Goal: Transaction & Acquisition: Download file/media

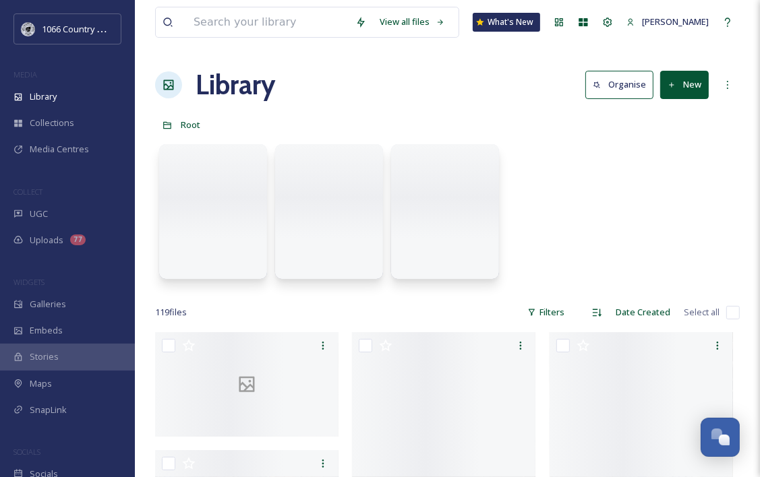
scroll to position [1968, 0]
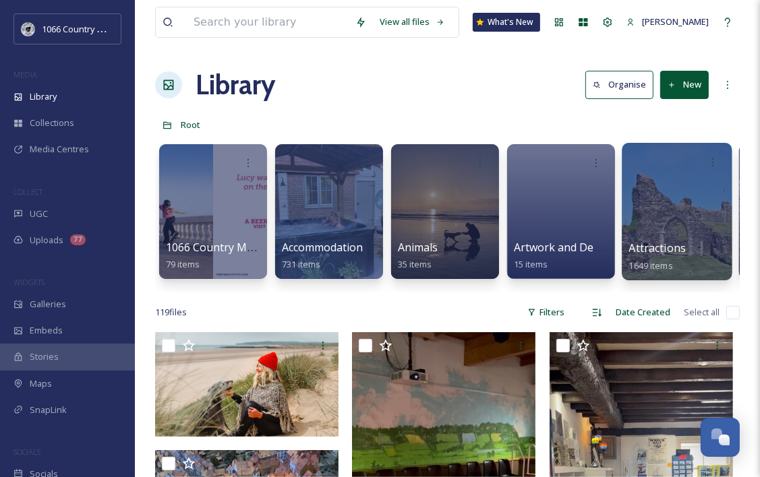
click at [628, 191] on div at bounding box center [677, 212] width 110 height 138
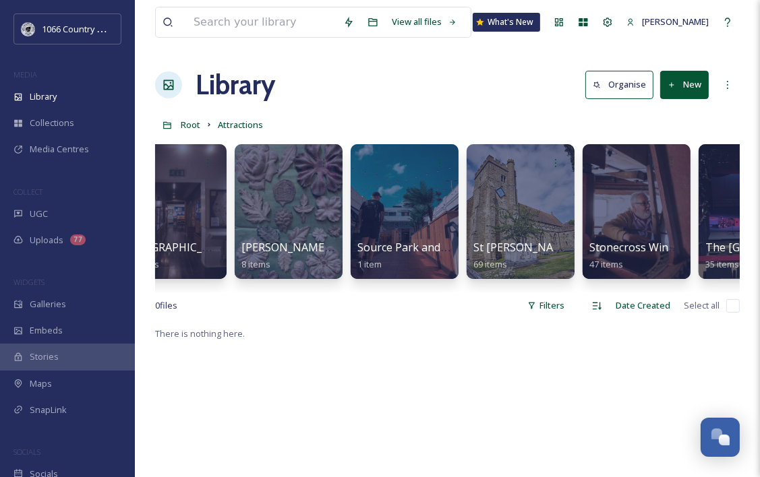
scroll to position [0, 5276]
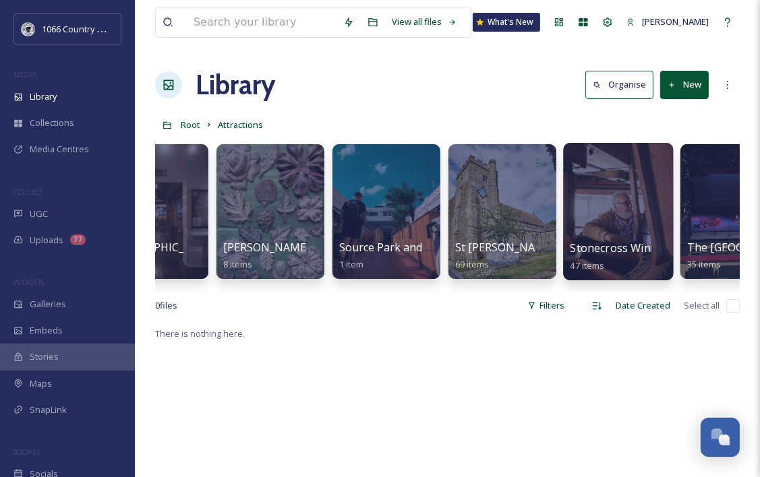
click at [613, 191] on div at bounding box center [618, 212] width 110 height 138
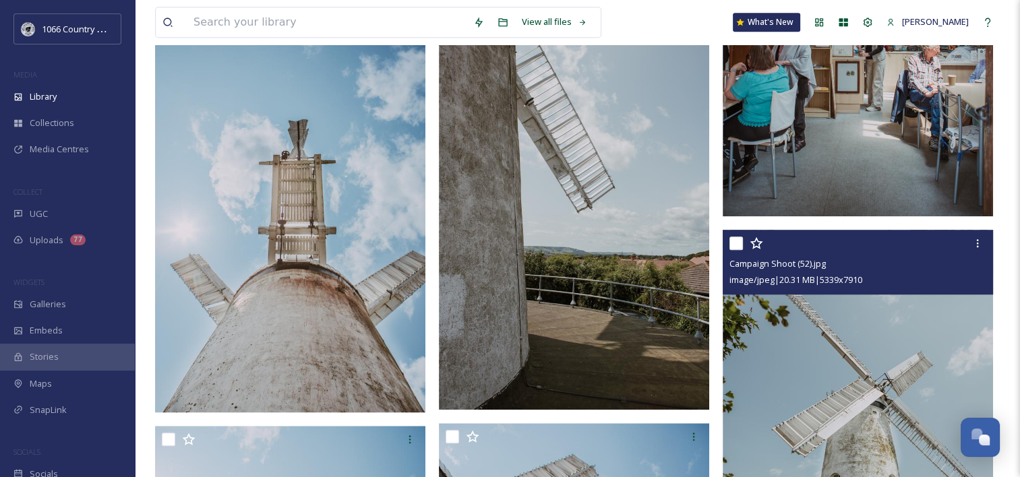
scroll to position [1314, 0]
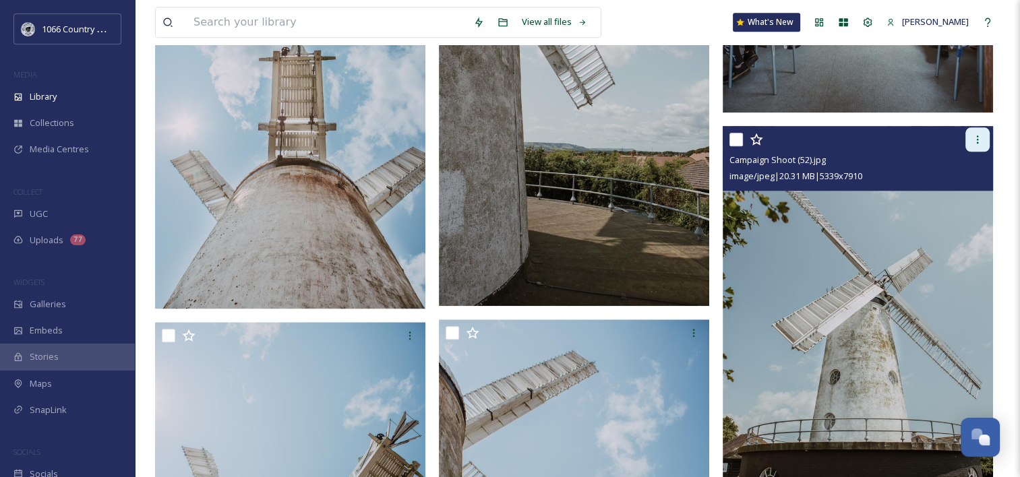
click at [769, 138] on div at bounding box center [977, 139] width 24 height 24
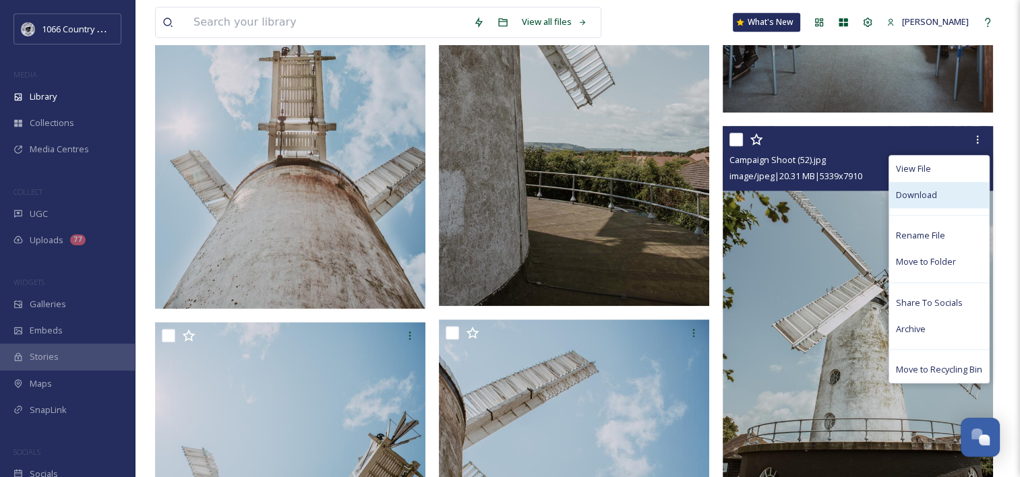
click at [769, 193] on div "Download" at bounding box center [939, 195] width 100 height 26
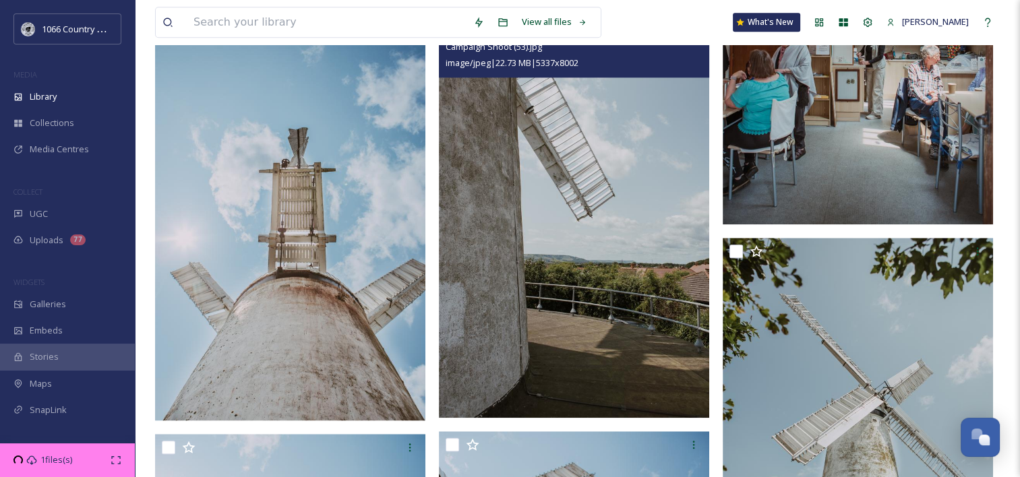
scroll to position [1180, 0]
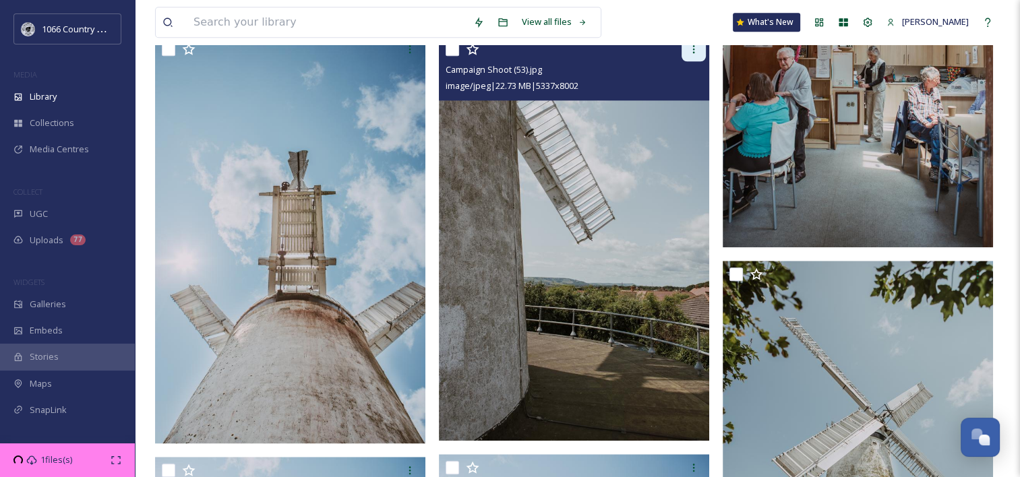
click at [699, 57] on div at bounding box center [694, 49] width 24 height 24
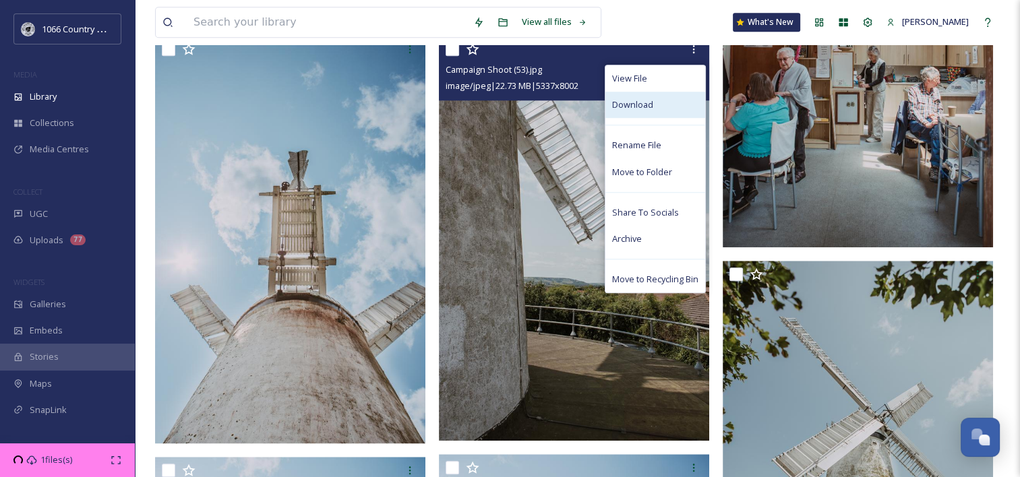
click at [650, 108] on span "Download" at bounding box center [632, 104] width 41 height 13
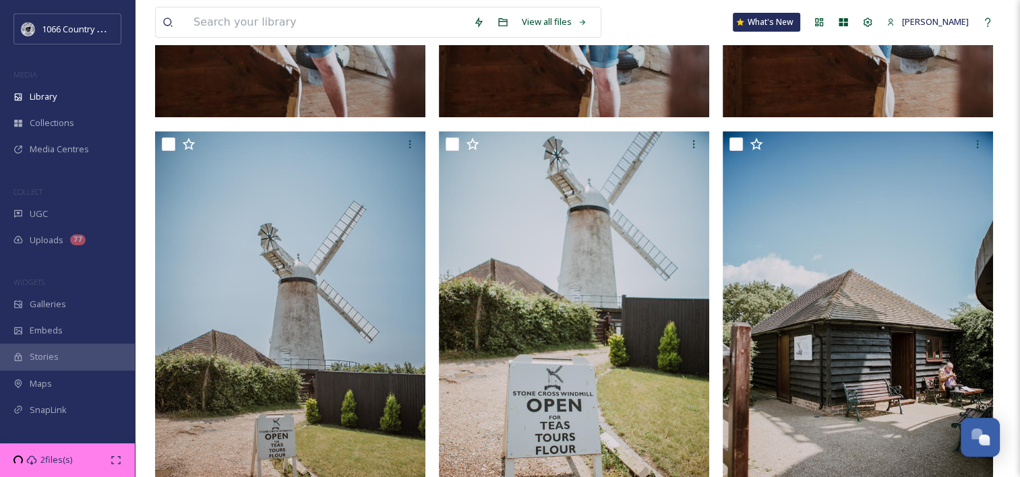
scroll to position [539, 0]
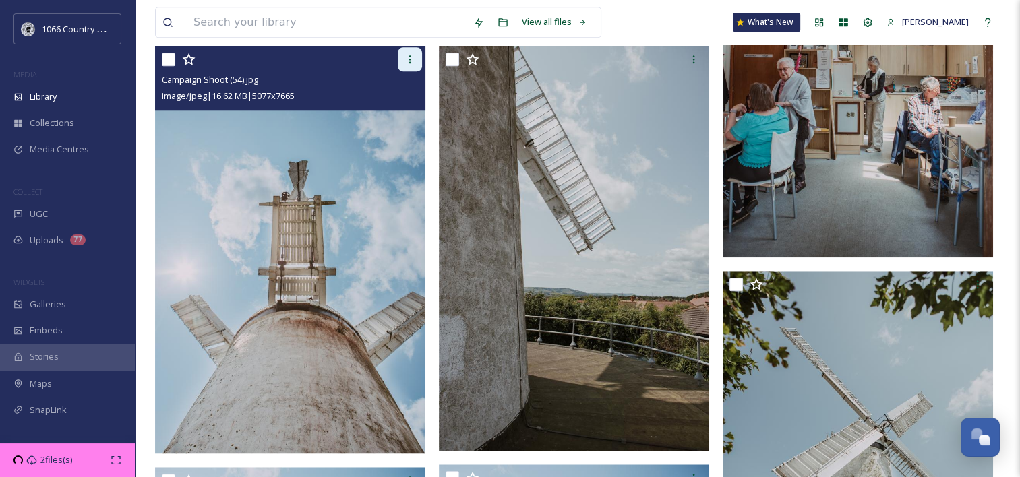
click at [413, 65] on icon at bounding box center [409, 59] width 11 height 11
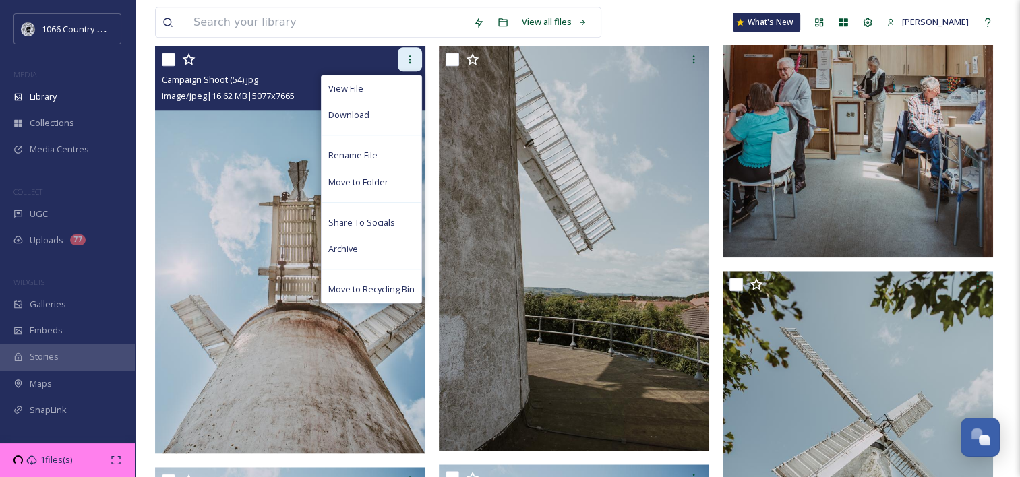
scroll to position [1146, 0]
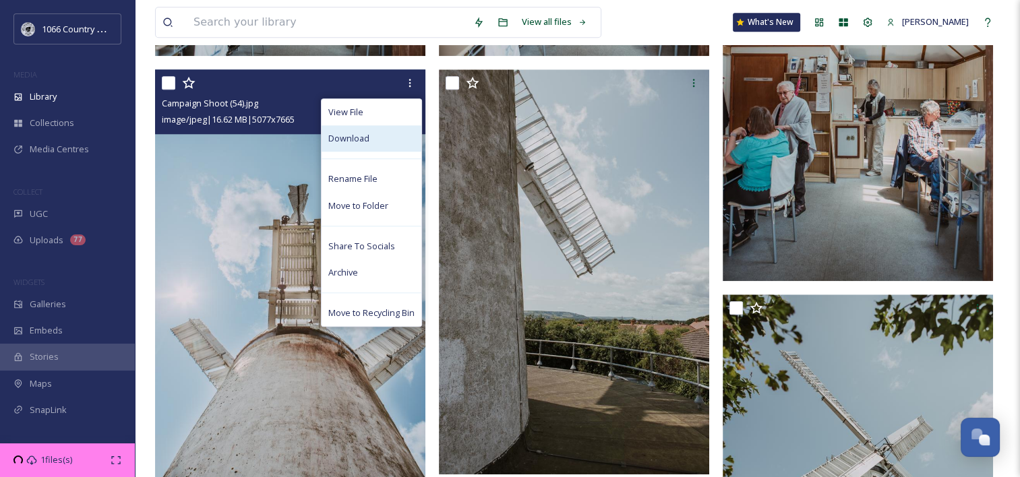
click at [369, 133] on div "Download" at bounding box center [372, 138] width 100 height 26
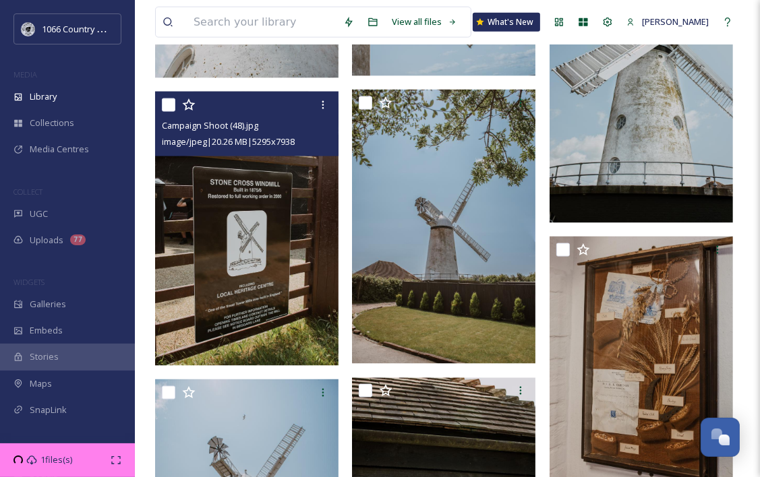
scroll to position [1400, 0]
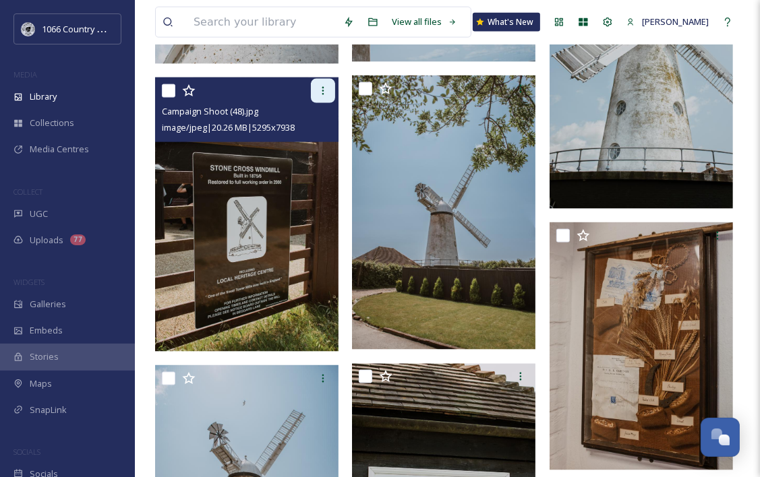
click at [322, 92] on icon at bounding box center [322, 91] width 11 height 11
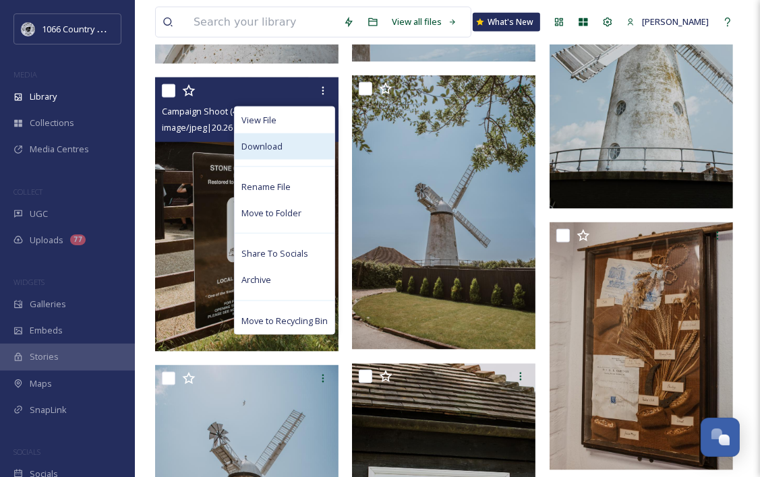
click at [289, 146] on div "Download" at bounding box center [285, 146] width 100 height 26
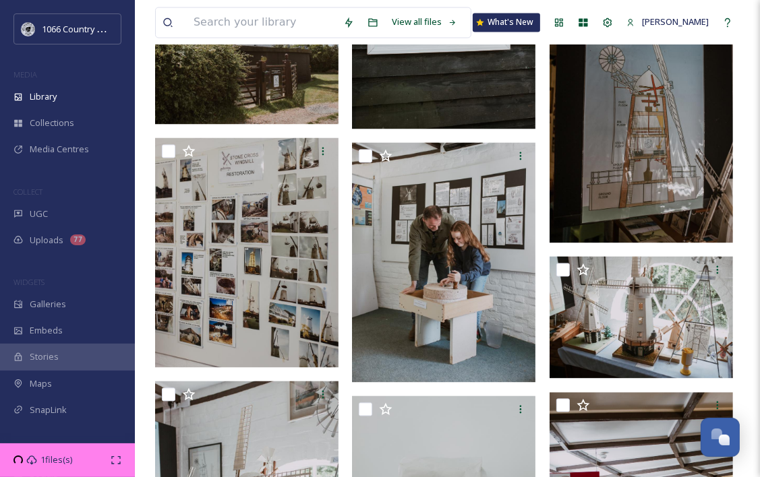
scroll to position [1939, 0]
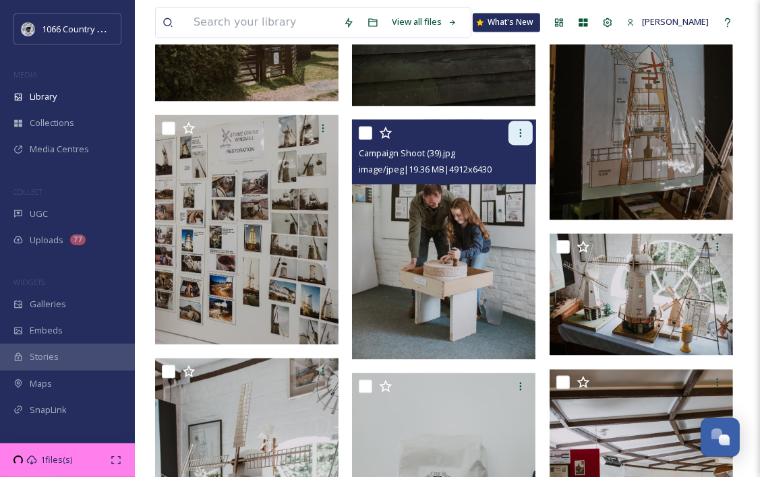
click at [523, 135] on icon at bounding box center [520, 132] width 11 height 11
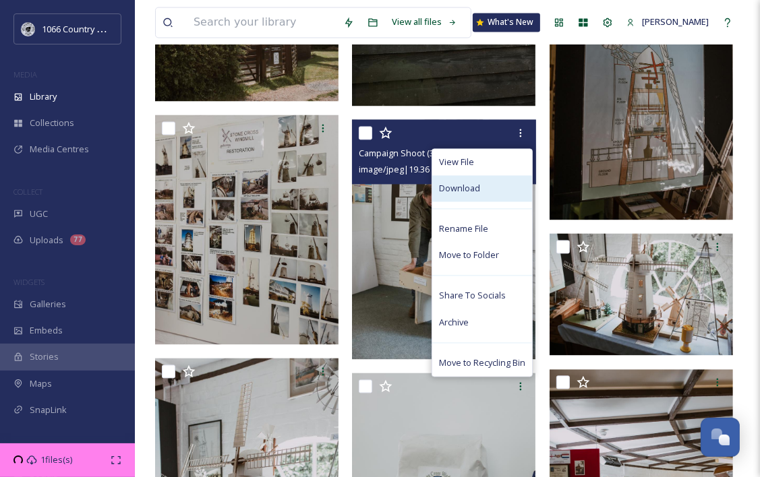
click at [466, 185] on span "Download" at bounding box center [459, 188] width 41 height 13
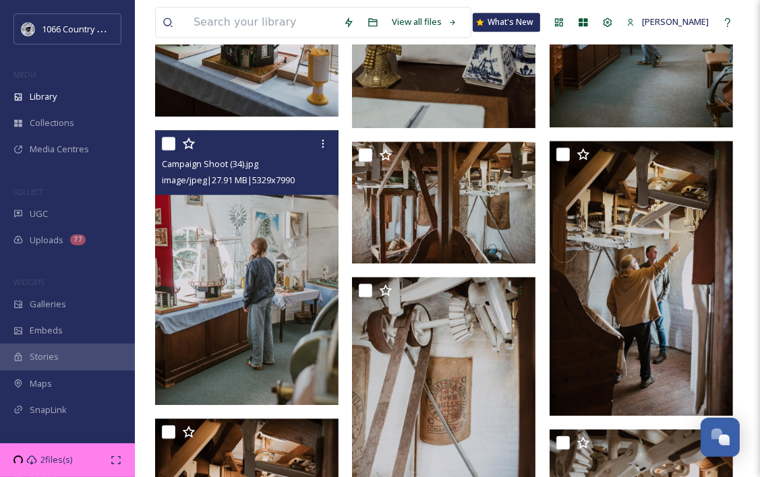
scroll to position [2479, 0]
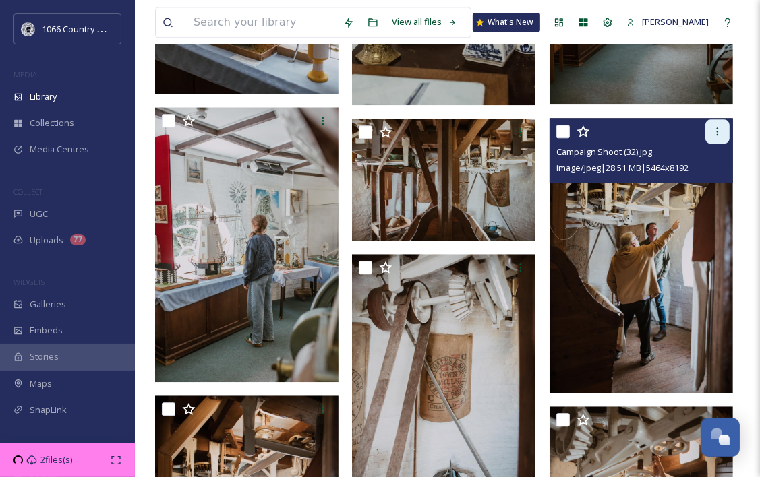
click at [710, 135] on div at bounding box center [717, 131] width 24 height 24
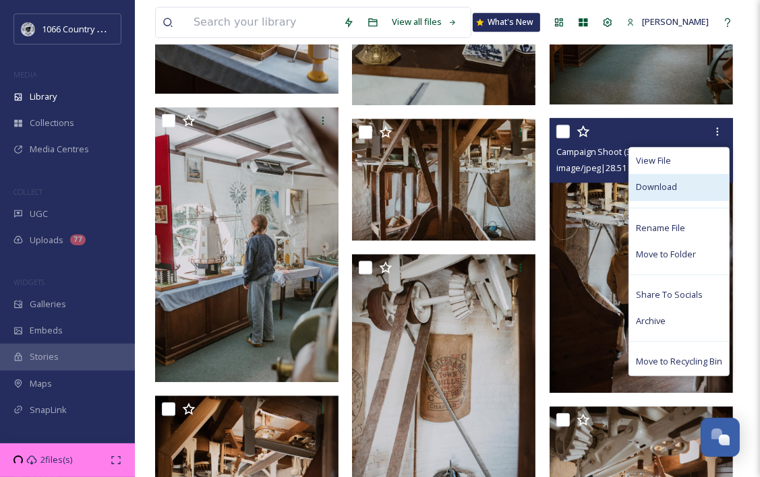
click at [674, 191] on span "Download" at bounding box center [656, 187] width 41 height 13
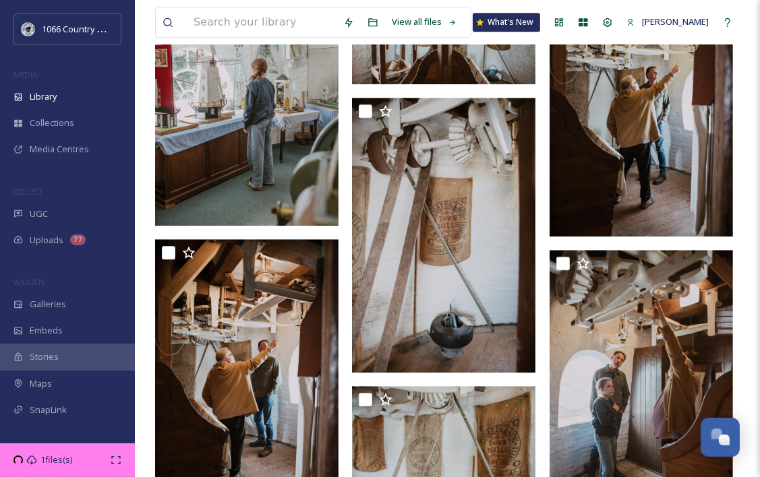
scroll to position [2500, 0]
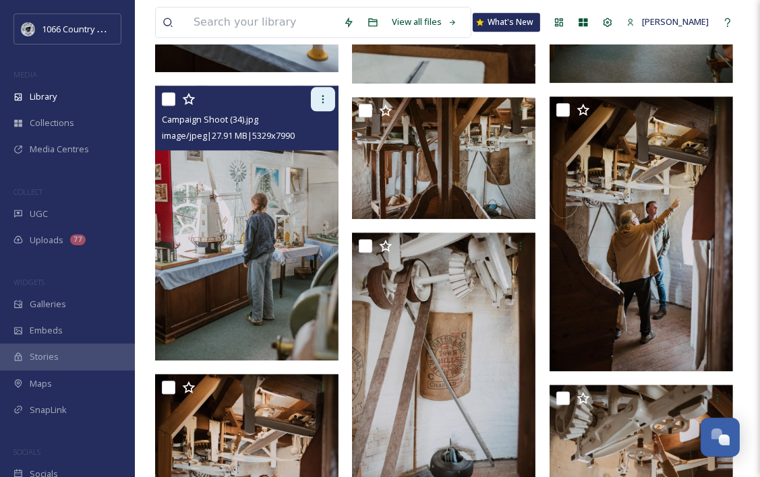
click at [332, 102] on div at bounding box center [323, 99] width 24 height 24
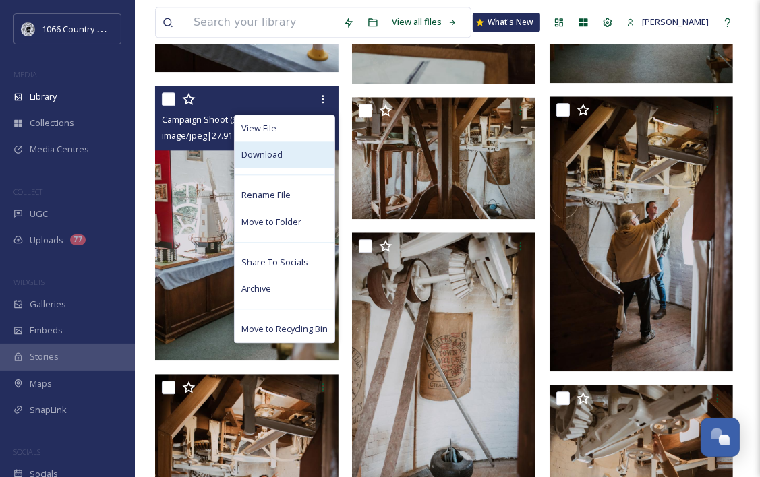
click at [300, 151] on div "Download" at bounding box center [285, 155] width 100 height 26
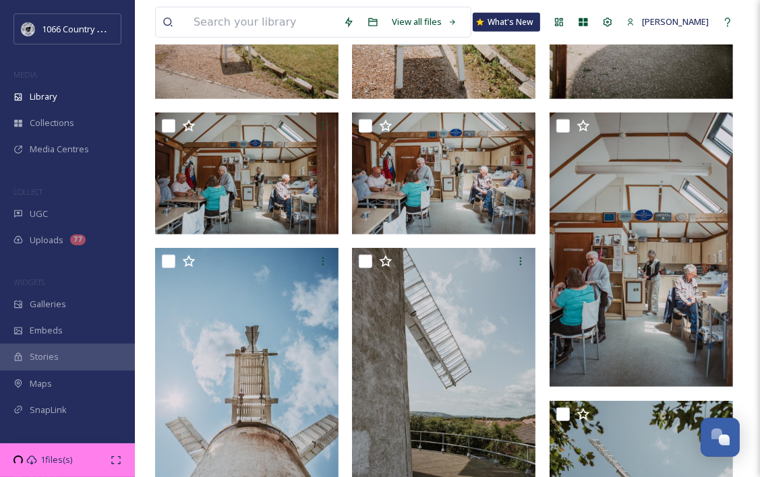
scroll to position [545, 0]
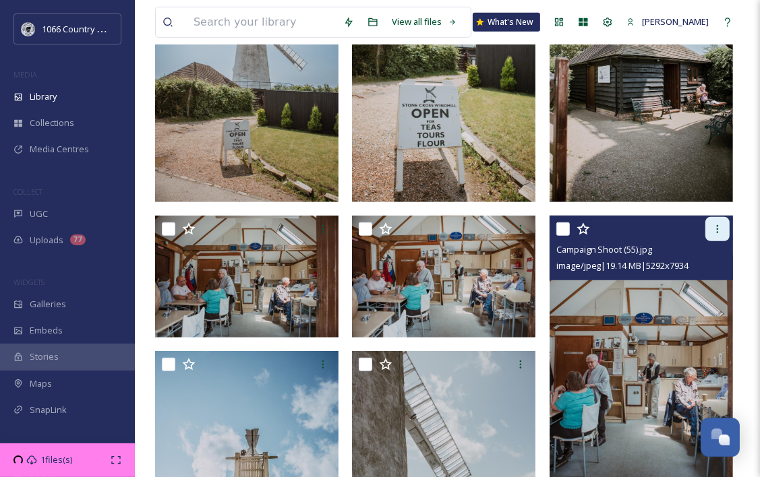
click at [715, 230] on icon at bounding box center [717, 229] width 11 height 11
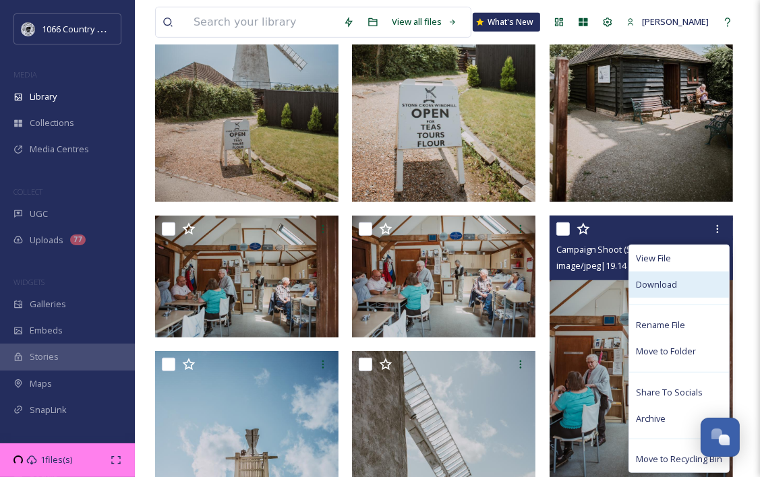
click at [680, 282] on div "Download" at bounding box center [679, 285] width 100 height 26
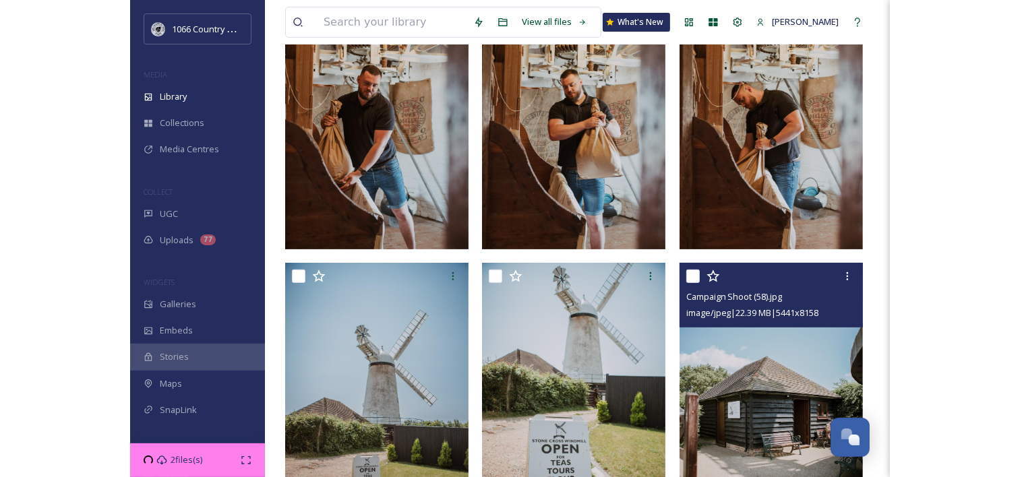
scroll to position [141, 0]
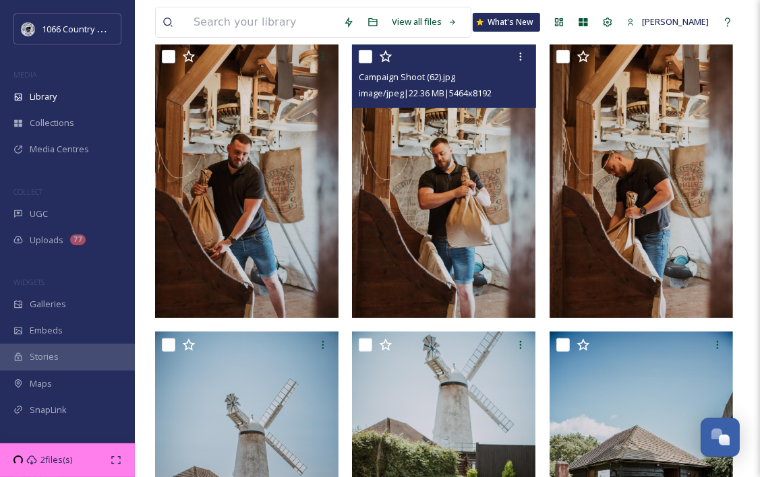
click at [475, 175] on img at bounding box center [443, 180] width 183 height 275
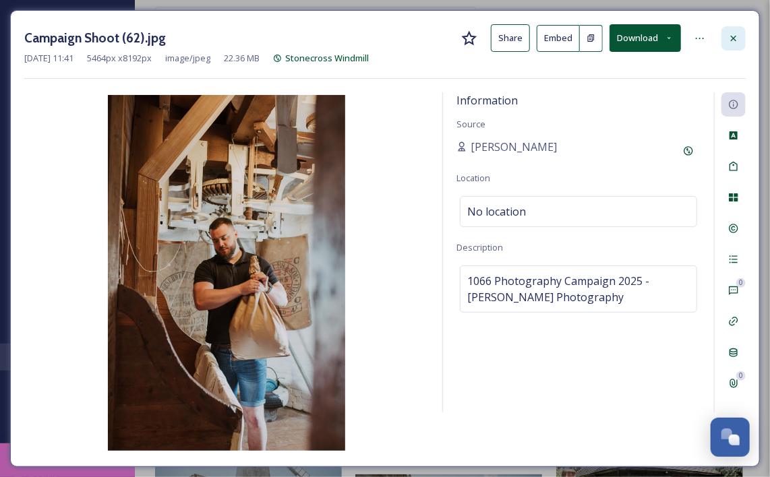
click at [739, 37] on icon at bounding box center [733, 38] width 11 height 11
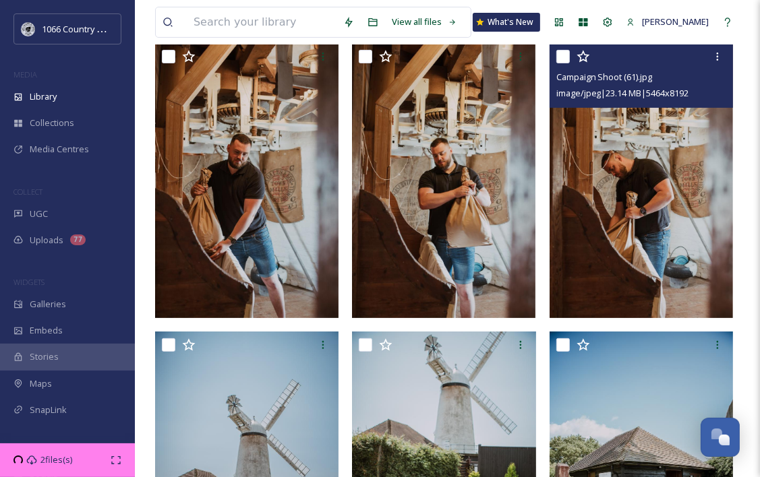
click at [627, 198] on img at bounding box center [640, 180] width 183 height 275
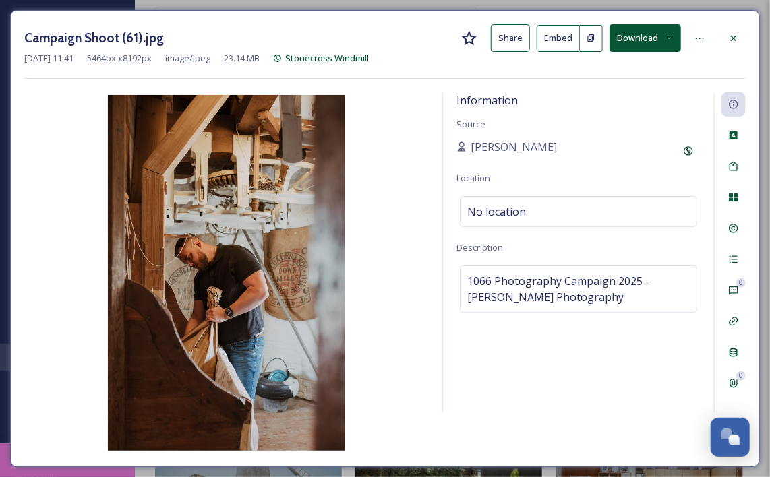
click at [663, 46] on button "Download" at bounding box center [644, 38] width 71 height 28
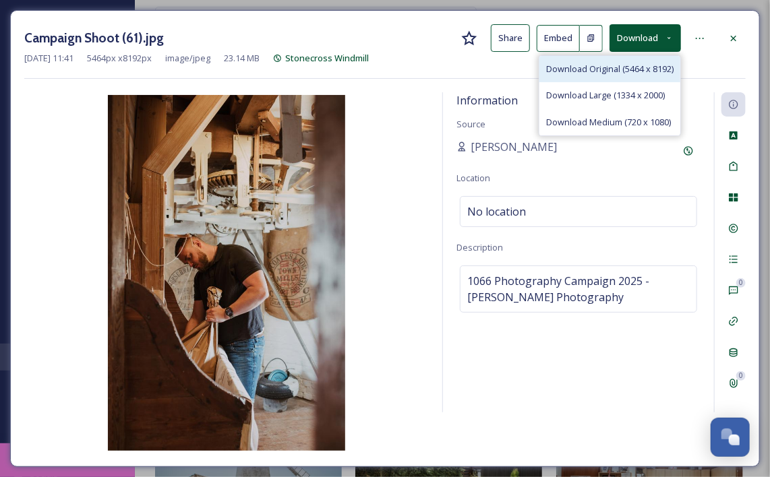
click at [623, 65] on span "Download Original (5464 x 8192)" at bounding box center [609, 69] width 127 height 13
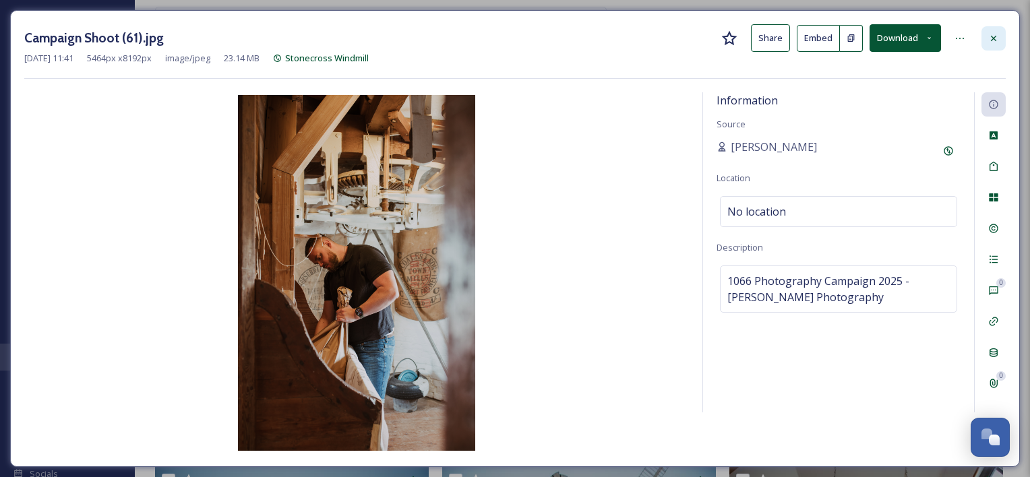
click at [769, 36] on icon at bounding box center [993, 38] width 11 height 11
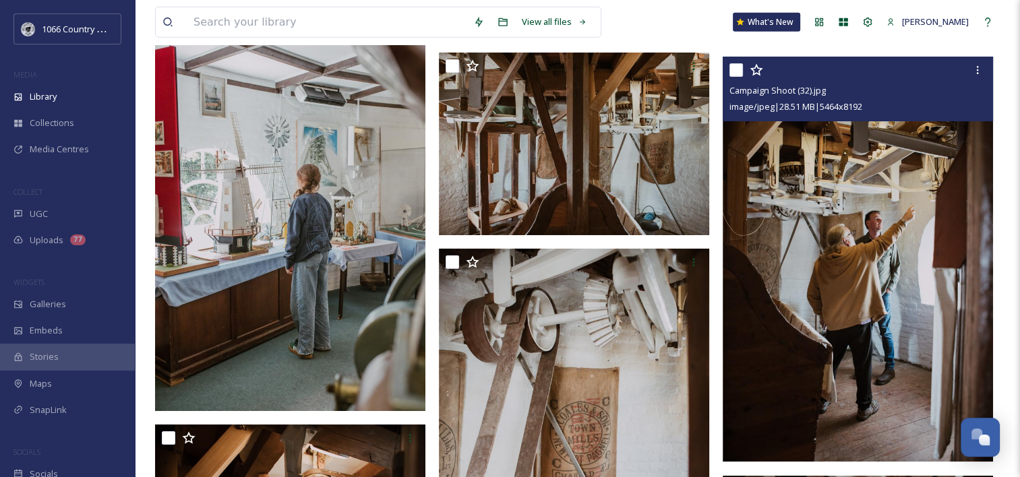
scroll to position [3640, 0]
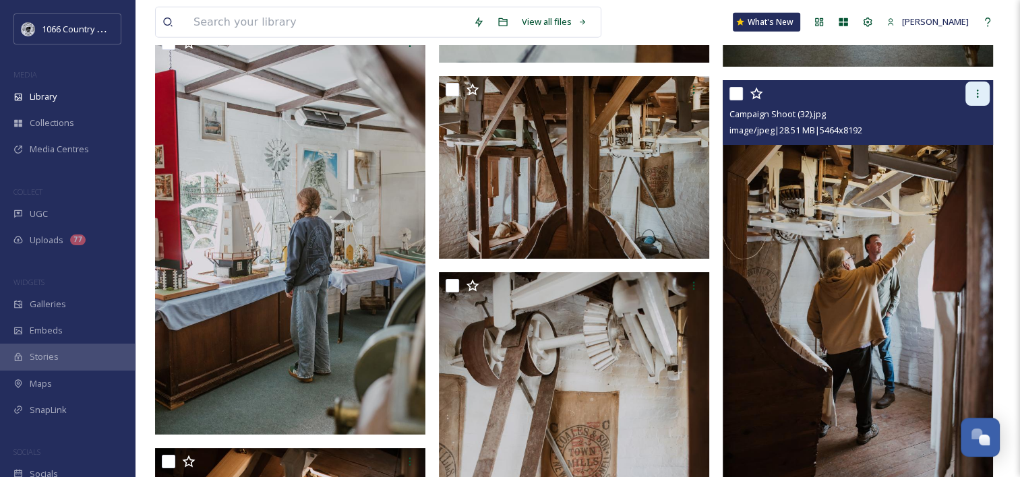
click at [769, 94] on div at bounding box center [977, 94] width 24 height 24
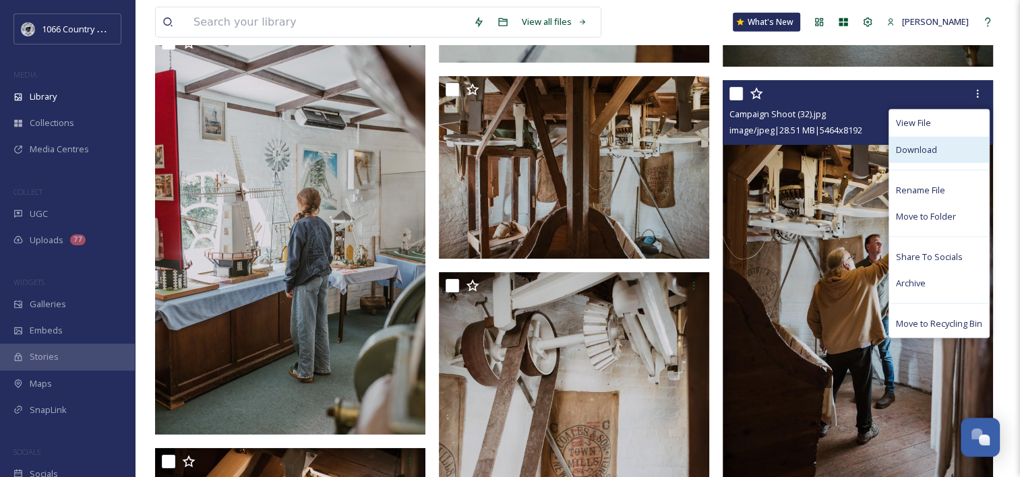
click at [769, 148] on div "Download" at bounding box center [939, 150] width 100 height 26
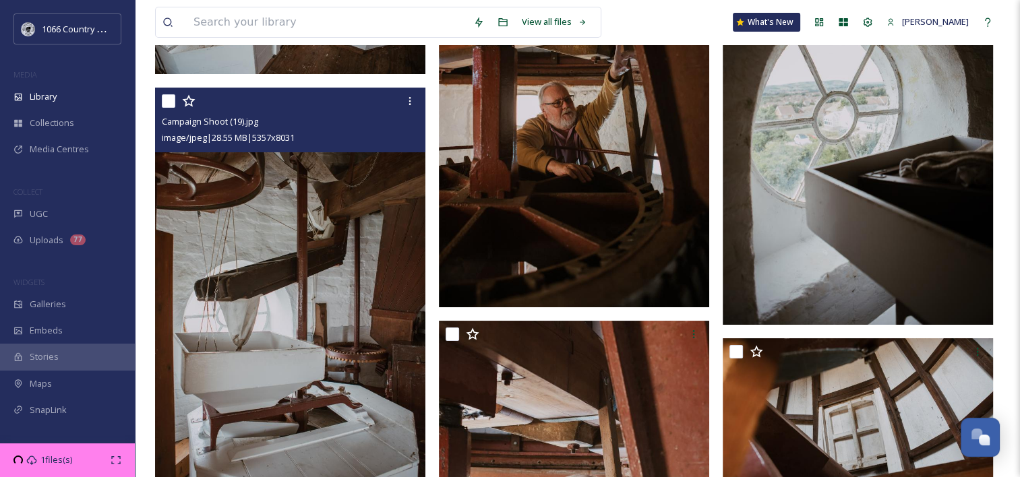
scroll to position [5448, 0]
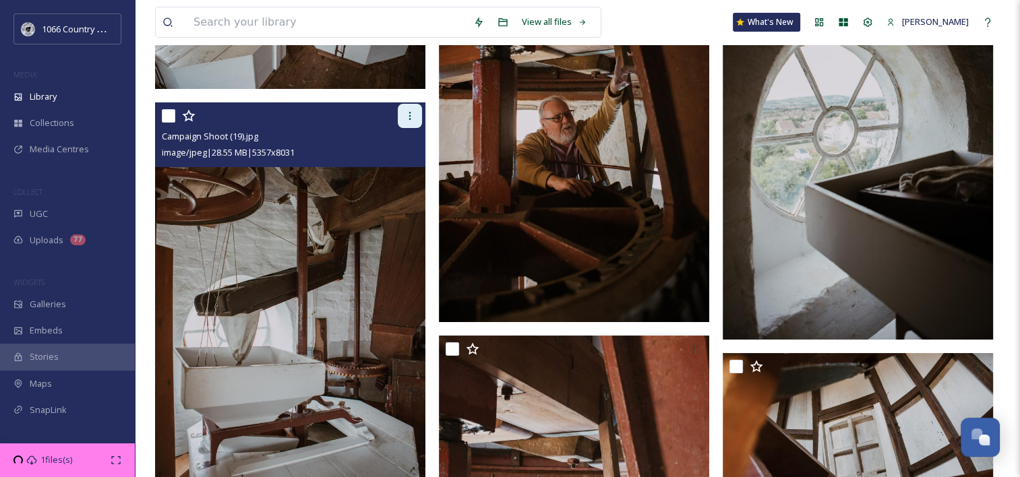
click at [411, 111] on icon at bounding box center [409, 116] width 11 height 11
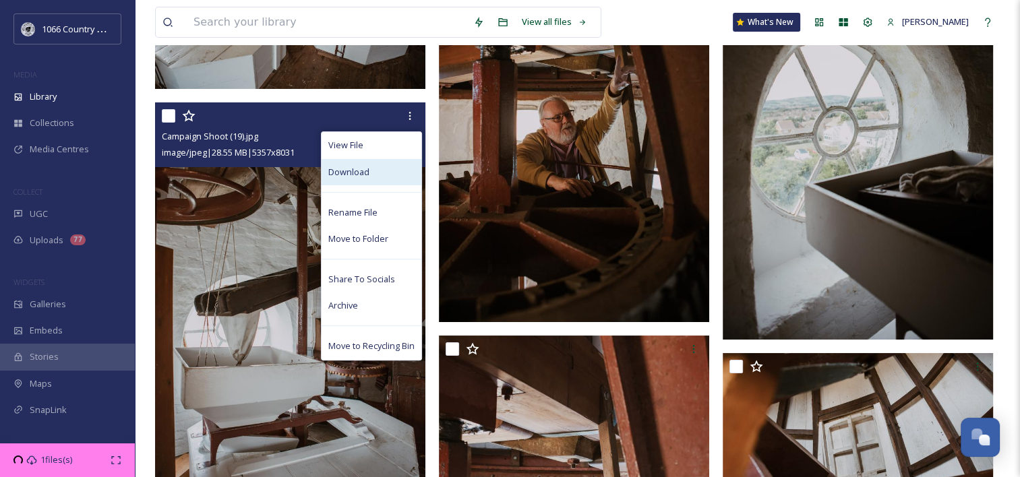
click at [368, 170] on div "Download" at bounding box center [372, 172] width 100 height 26
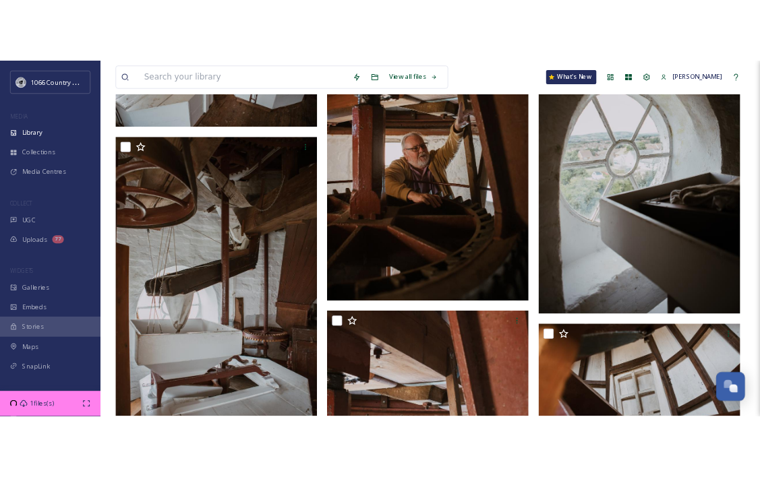
scroll to position [3832, 0]
